Goal: Task Accomplishment & Management: Complete application form

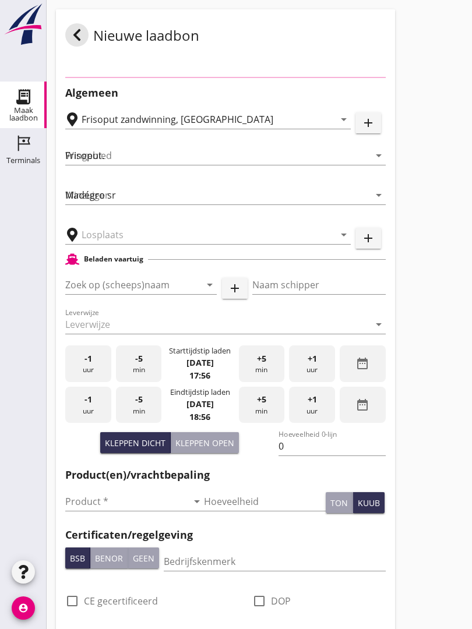
click at [154, 252] on div "Beladen vaartuig" at bounding box center [225, 259] width 320 height 14
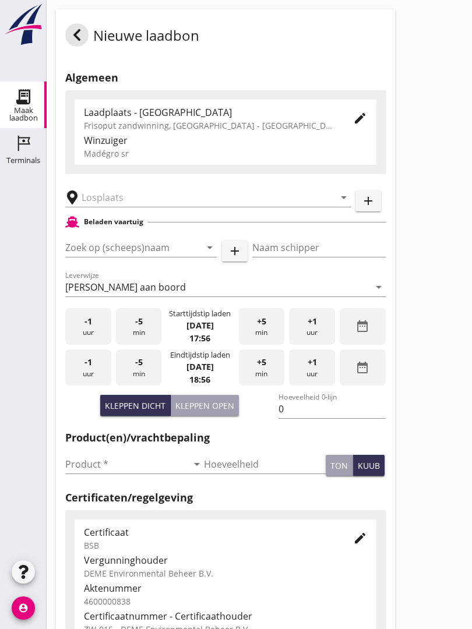
click at [151, 207] on input "text" at bounding box center [200, 197] width 236 height 19
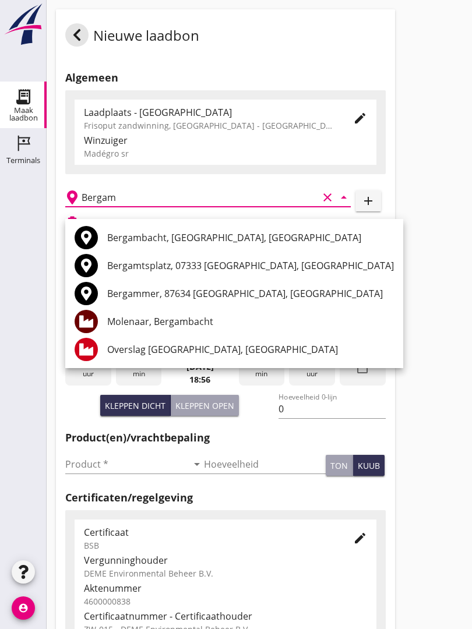
click at [192, 317] on div "Molenaar, Bergambacht" at bounding box center [250, 322] width 287 height 14
type input "Molenaar, Bergambacht"
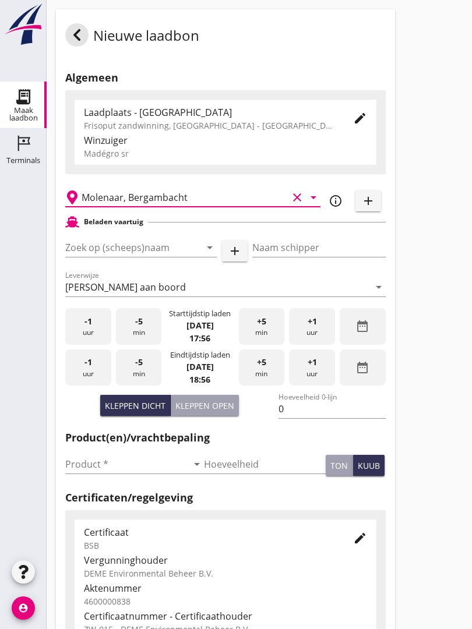
click at [121, 251] on input "Zoek op (scheeps)naam" at bounding box center [124, 247] width 119 height 19
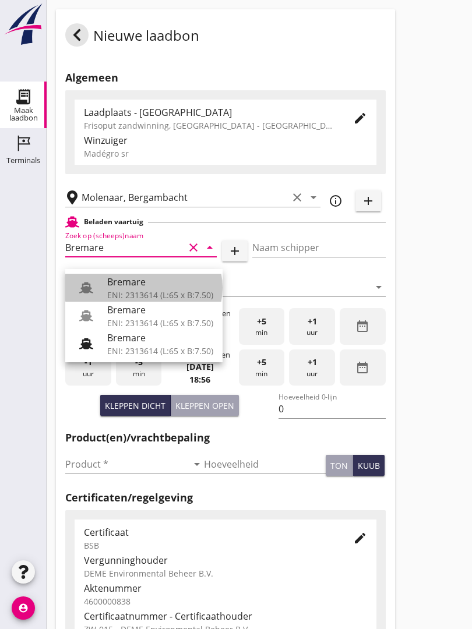
click at [148, 284] on div "Bremare" at bounding box center [160, 282] width 106 height 14
type input "Bremare"
type input "[PERSON_NAME]"
type input "429"
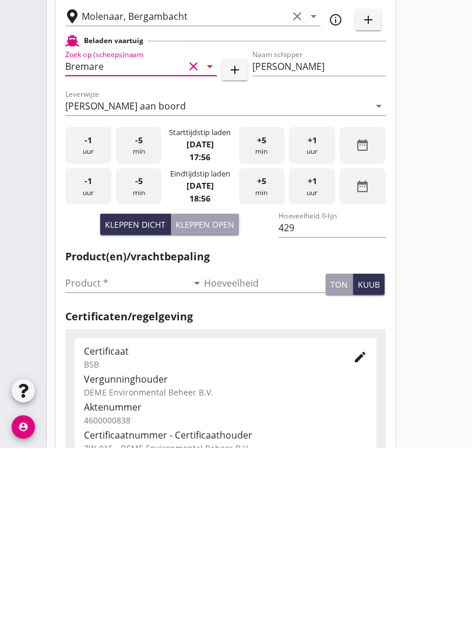
click at [90, 455] on input "Product *" at bounding box center [126, 464] width 122 height 19
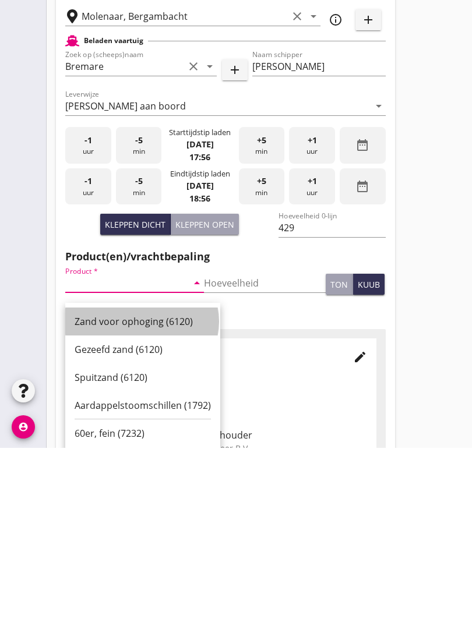
click at [161, 496] on div "Zand voor ophoging (6120)" at bounding box center [143, 503] width 136 height 14
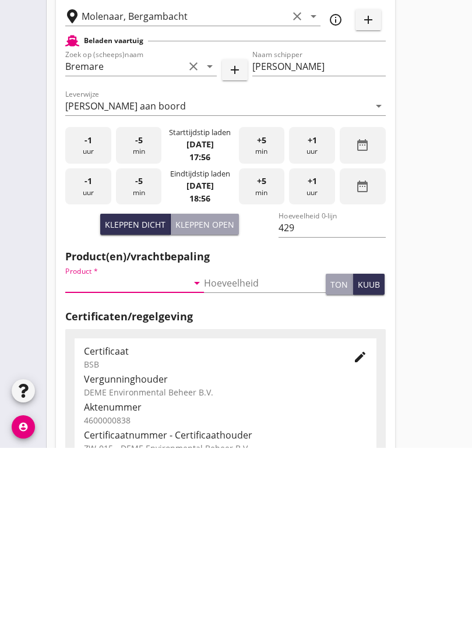
type input "Zand voor ophoging (6120)"
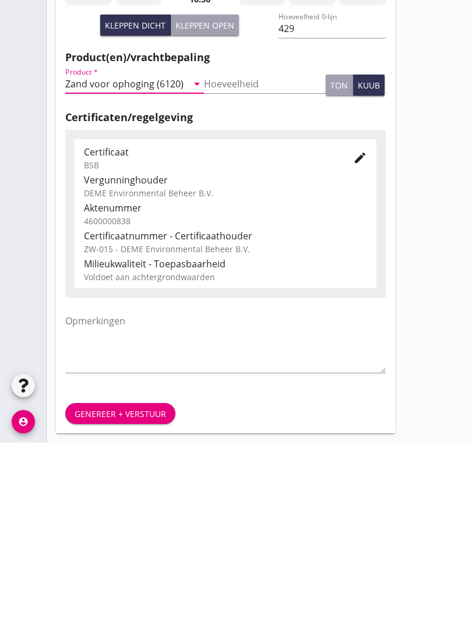
scroll to position [204, 0]
click at [136, 594] on div "Genereer + verstuur" at bounding box center [120, 600] width 91 height 12
